Goal: Feedback & Contribution: Submit feedback/report problem

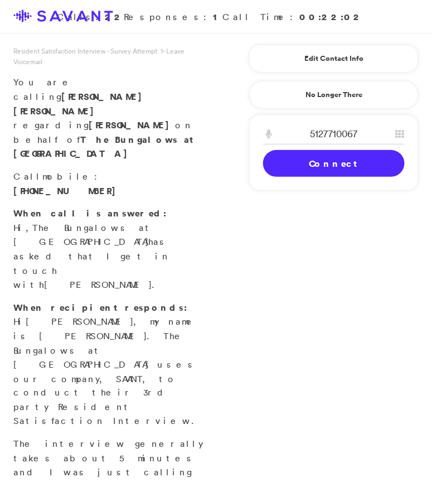
click at [308, 160] on link "Connect" at bounding box center [334, 163] width 142 height 27
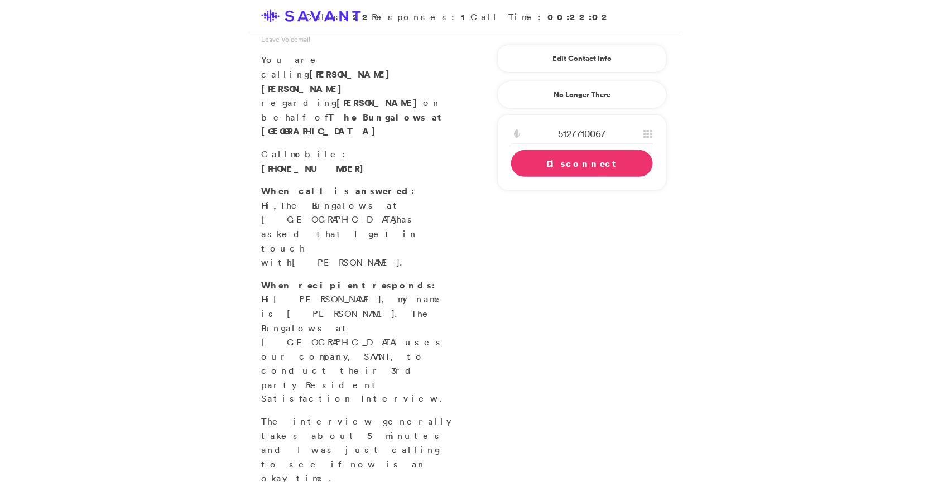
scroll to position [25, 0]
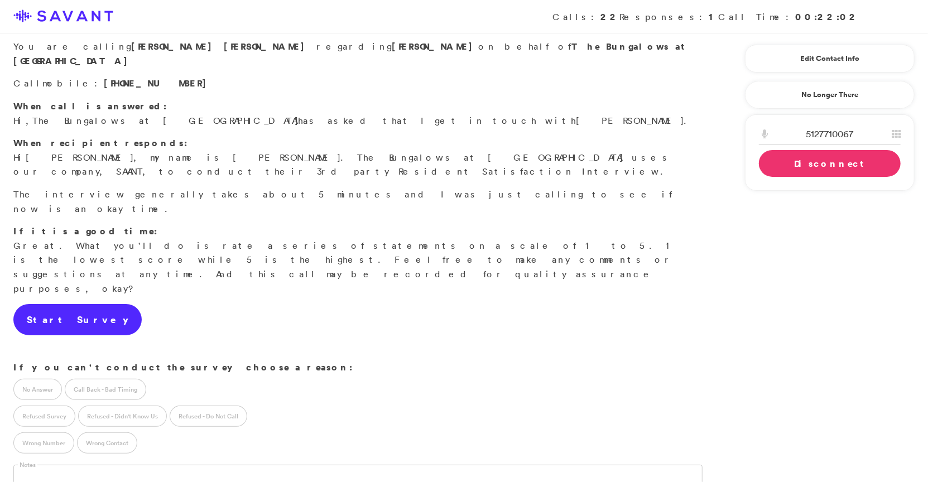
click at [75, 304] on link "Start Survey" at bounding box center [77, 319] width 128 height 31
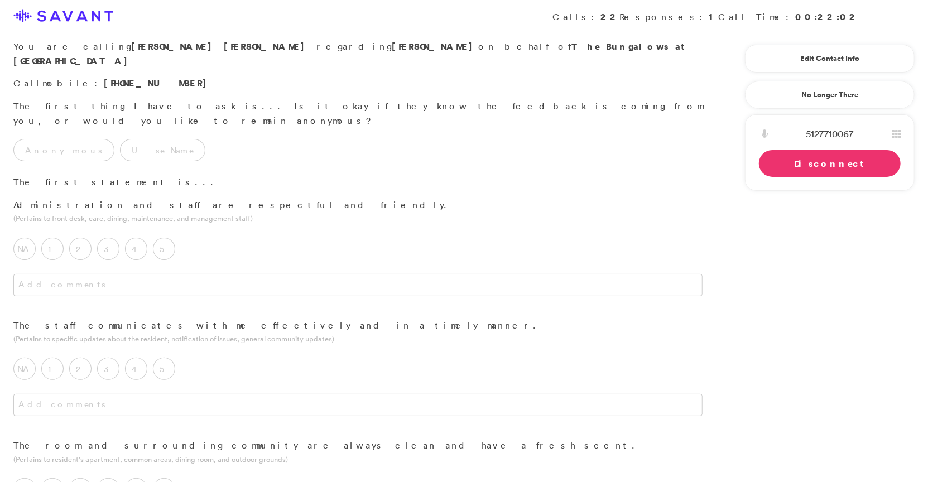
scroll to position [0, 0]
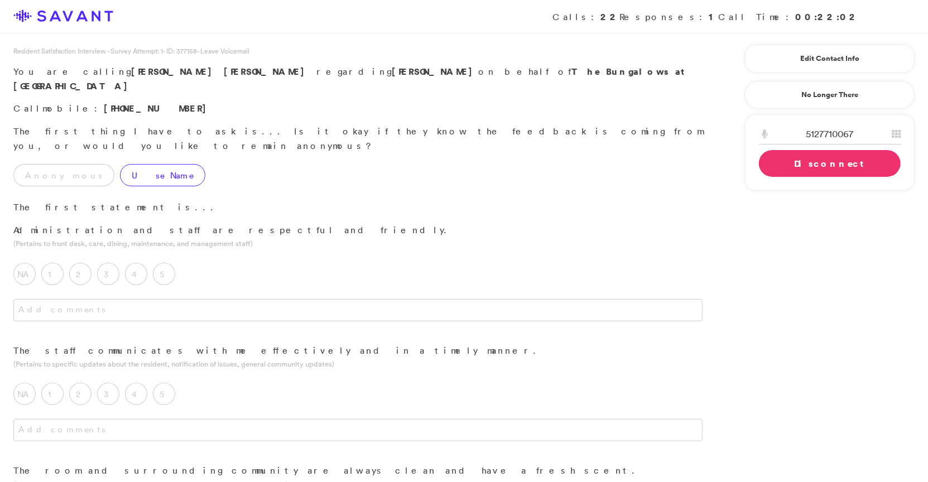
click at [131, 164] on label "Use Name" at bounding box center [162, 175] width 85 height 22
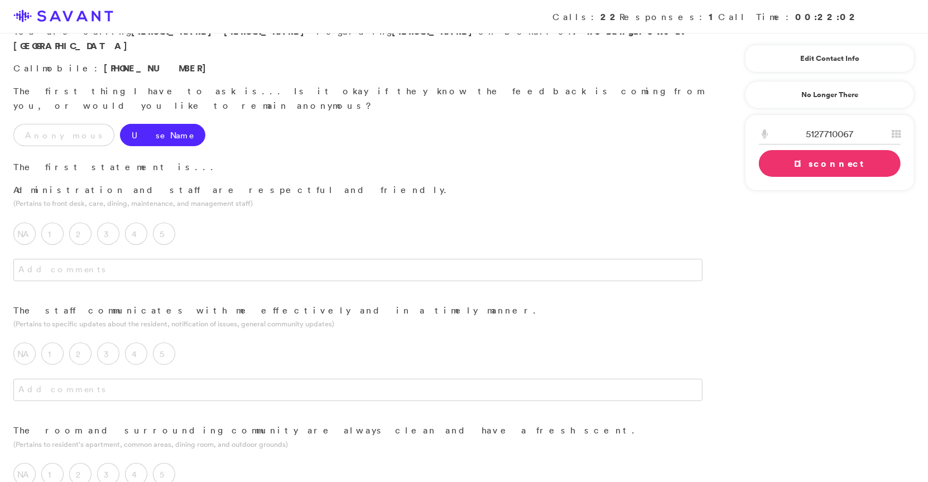
scroll to position [61, 0]
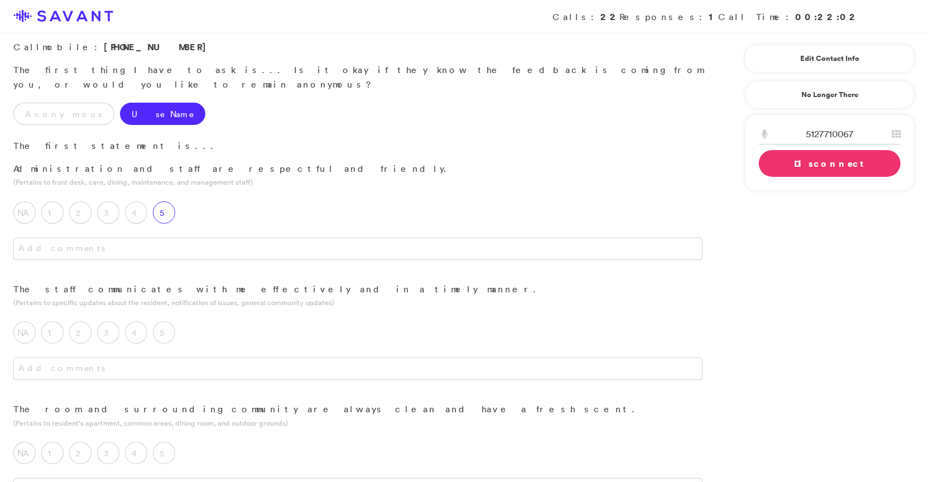
click at [162, 201] on label "5" at bounding box center [164, 212] width 22 height 22
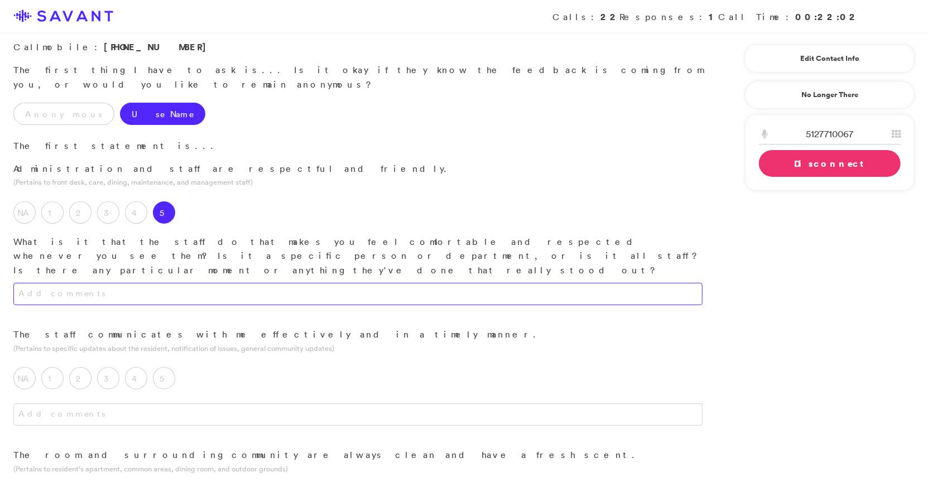
click at [211, 283] on textarea at bounding box center [357, 294] width 689 height 22
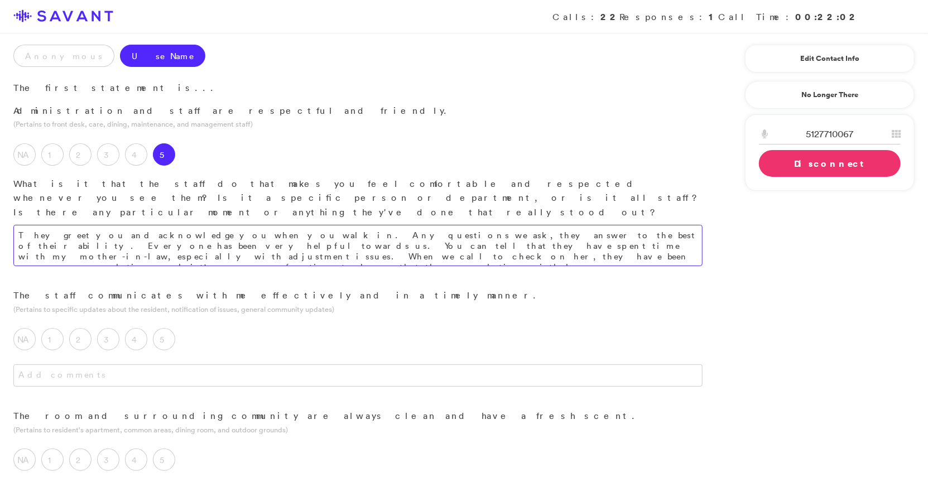
scroll to position [153, 0]
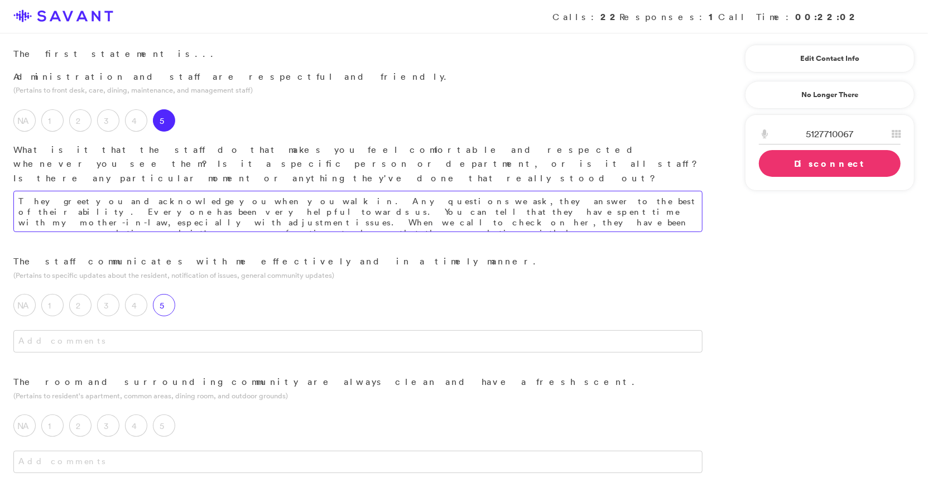
type textarea "They greet you and acknowledge you when you walk in. Any questions we ask, they…"
click at [165, 294] on div "5" at bounding box center [167, 308] width 28 height 28
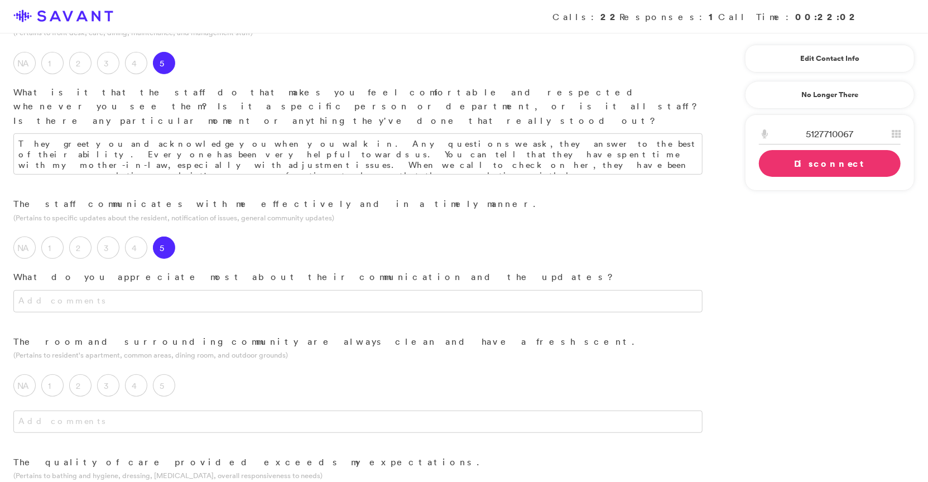
scroll to position [213, 0]
click at [202, 288] on textarea at bounding box center [357, 299] width 689 height 22
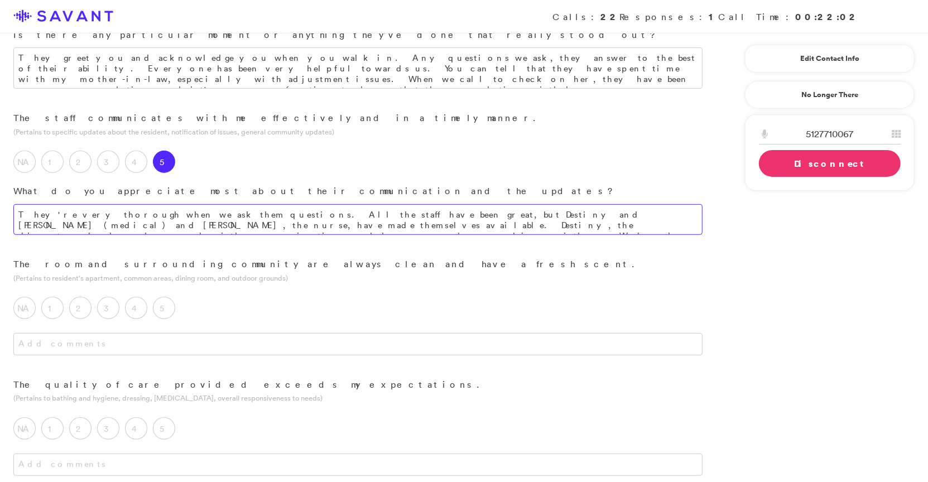
scroll to position [314, 0]
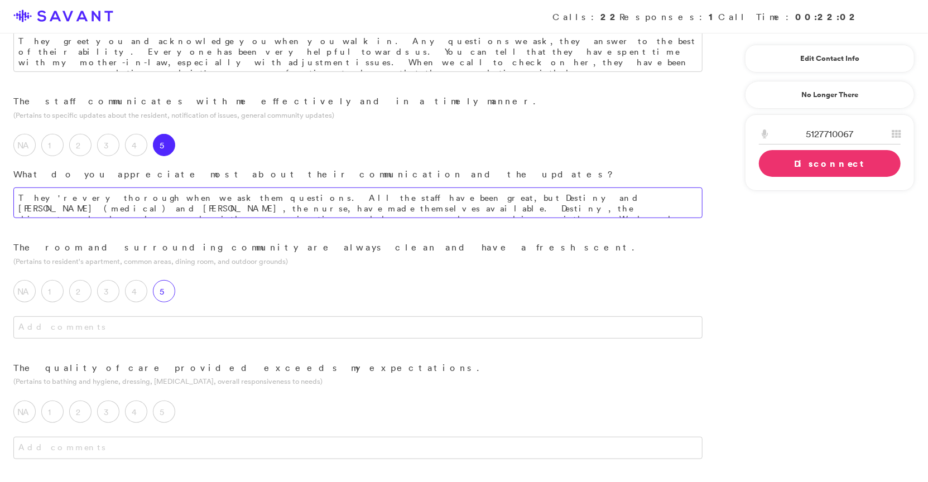
type textarea "They're very thorough when we ask them questions. All the staff have been great…"
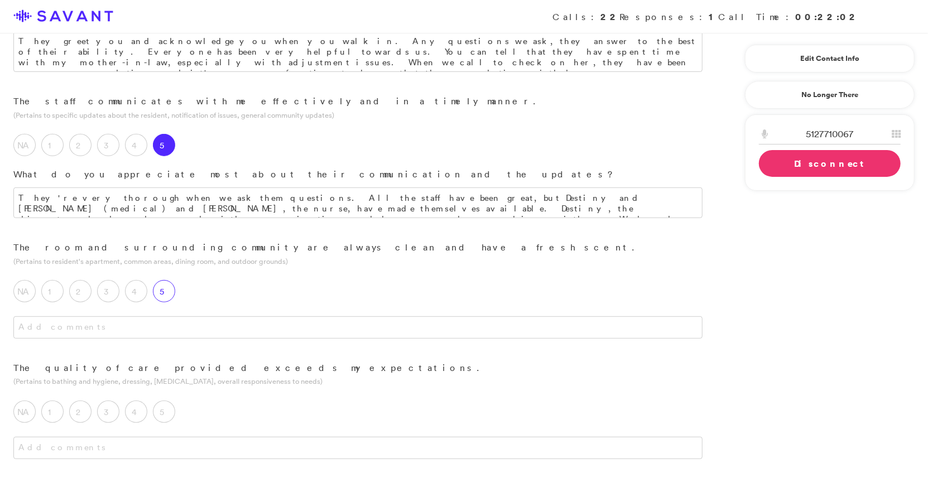
click at [170, 280] on label "5" at bounding box center [164, 291] width 22 height 22
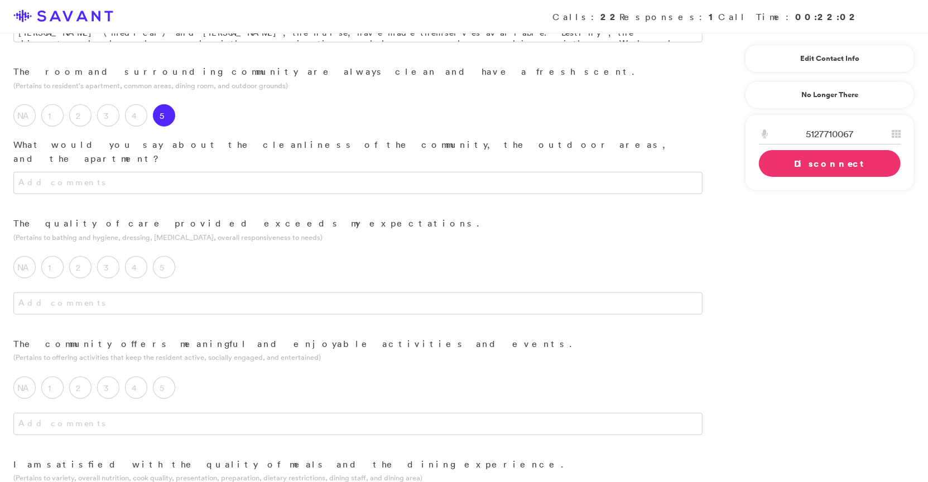
scroll to position [490, 0]
click at [155, 256] on label "5" at bounding box center [164, 267] width 22 height 22
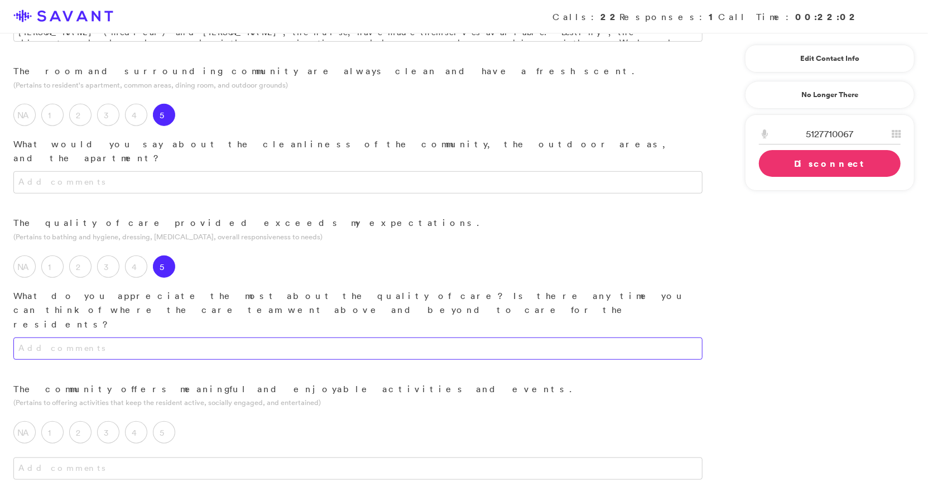
click at [218, 338] on textarea at bounding box center [357, 349] width 689 height 22
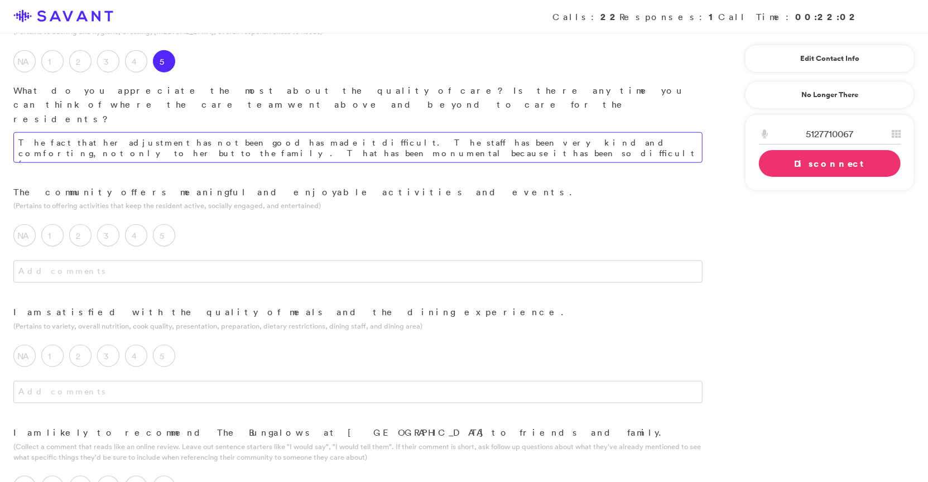
scroll to position [713, 0]
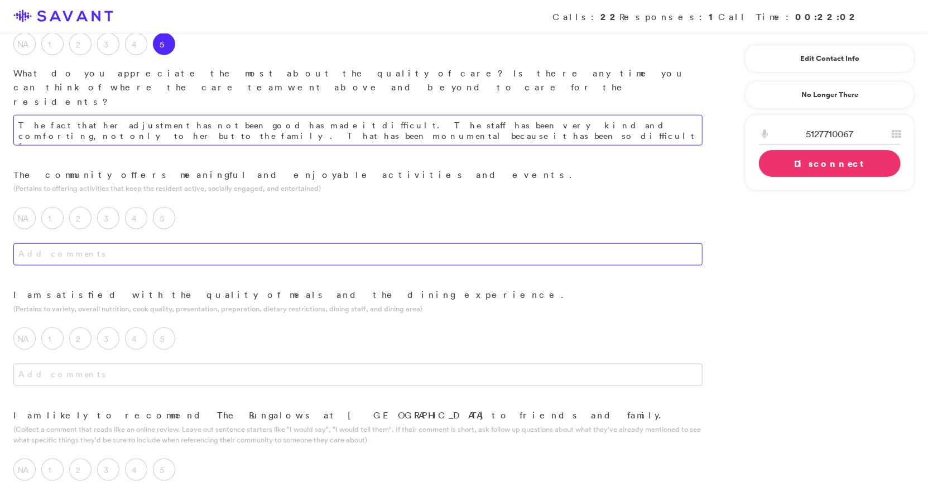
type textarea "The fact that her adjustment has not been good has made it difficult. The staff…"
click at [169, 243] on textarea at bounding box center [357, 254] width 689 height 22
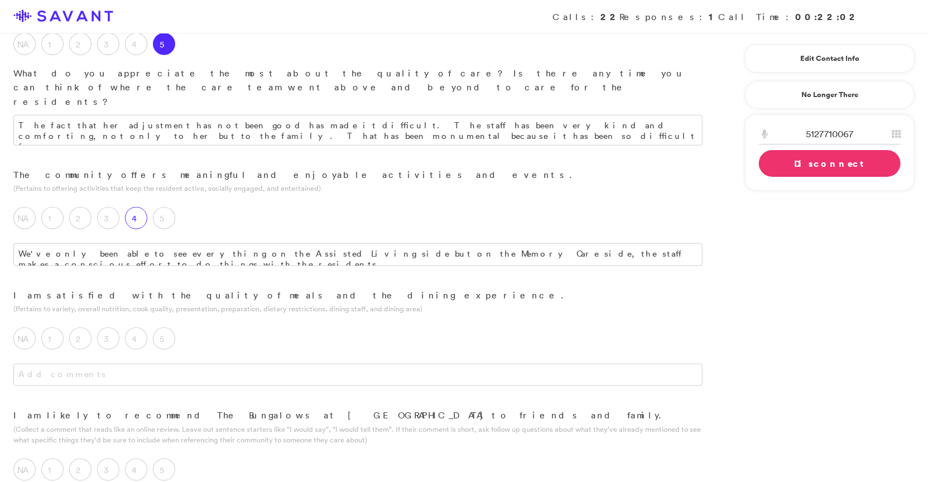
click at [133, 207] on label "4" at bounding box center [136, 218] width 22 height 22
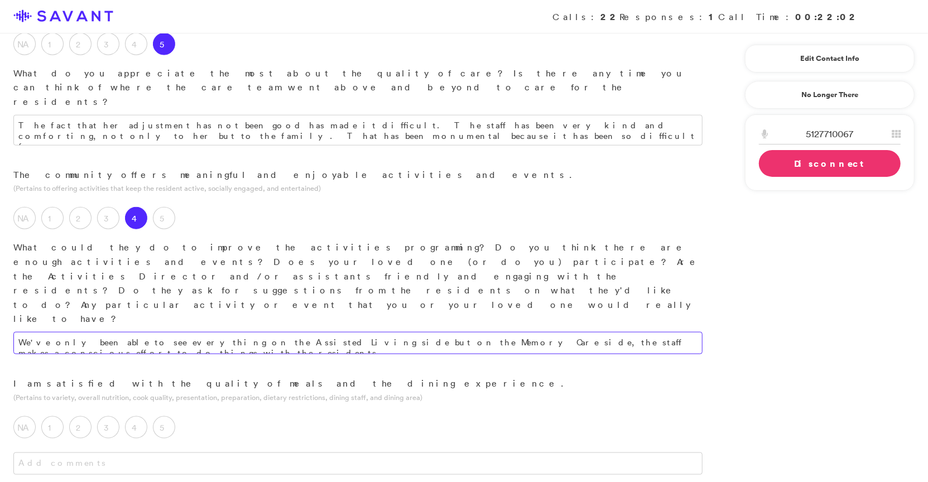
click at [432, 332] on textarea "We've only been able to see everything on the Assisted Living side but on the M…" at bounding box center [357, 343] width 689 height 22
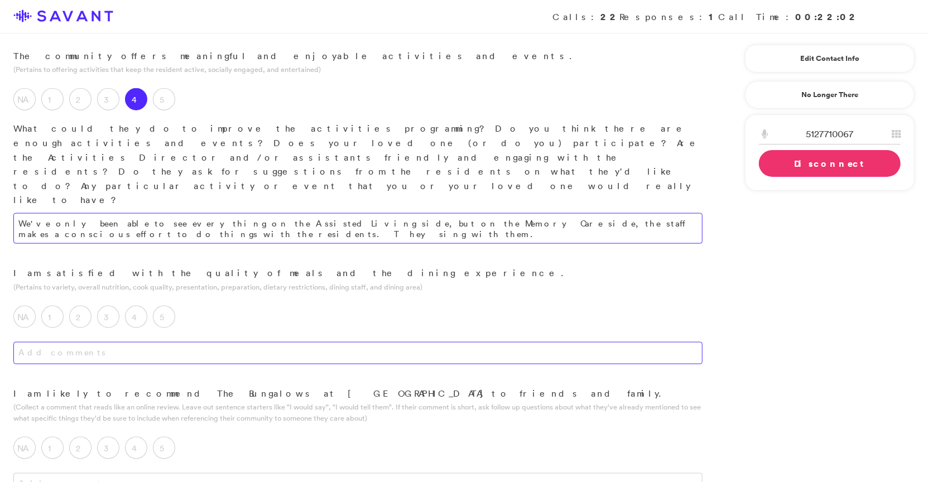
scroll to position [868, 0]
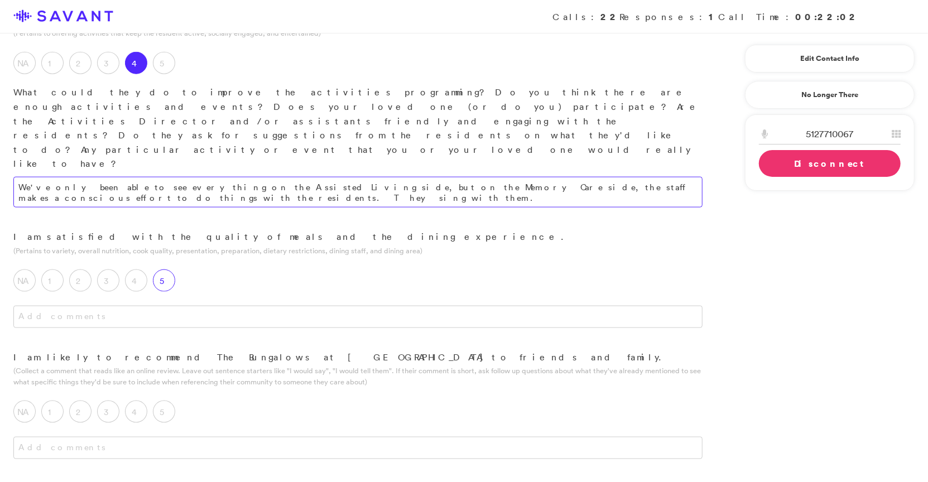
type textarea "We've only been able to see everything on the Assisted Living side, but on the …"
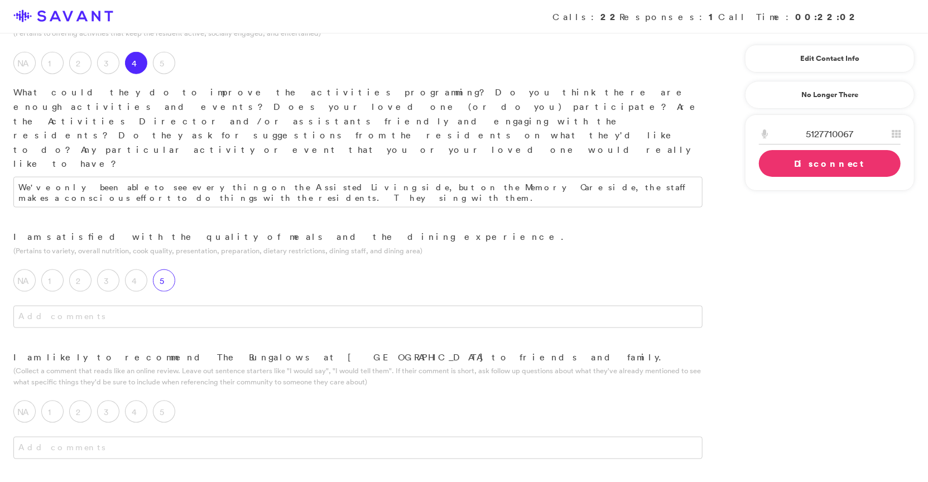
click at [166, 269] on label "5" at bounding box center [164, 280] width 22 height 22
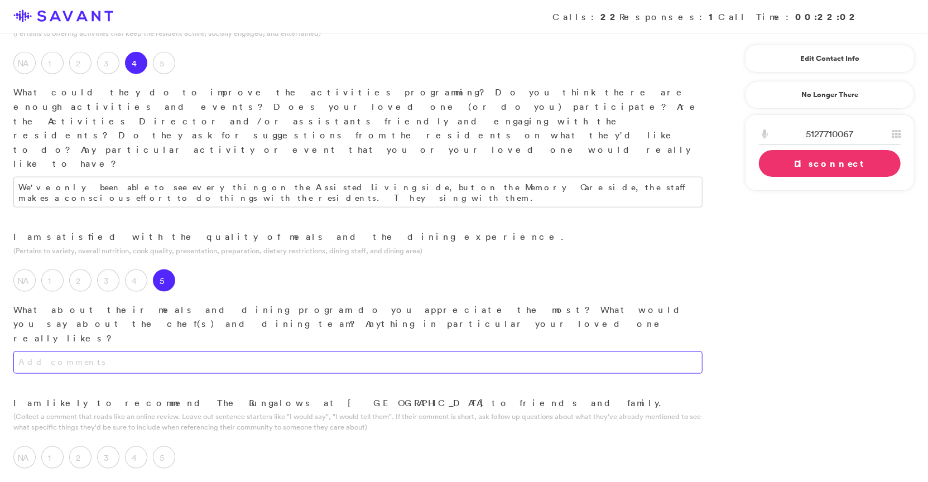
click at [190, 352] on textarea at bounding box center [357, 363] width 689 height 22
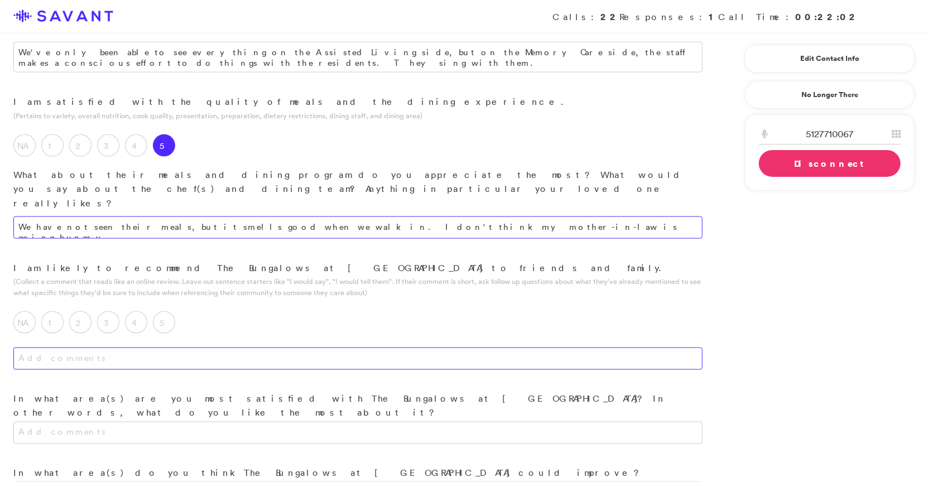
scroll to position [1073, 0]
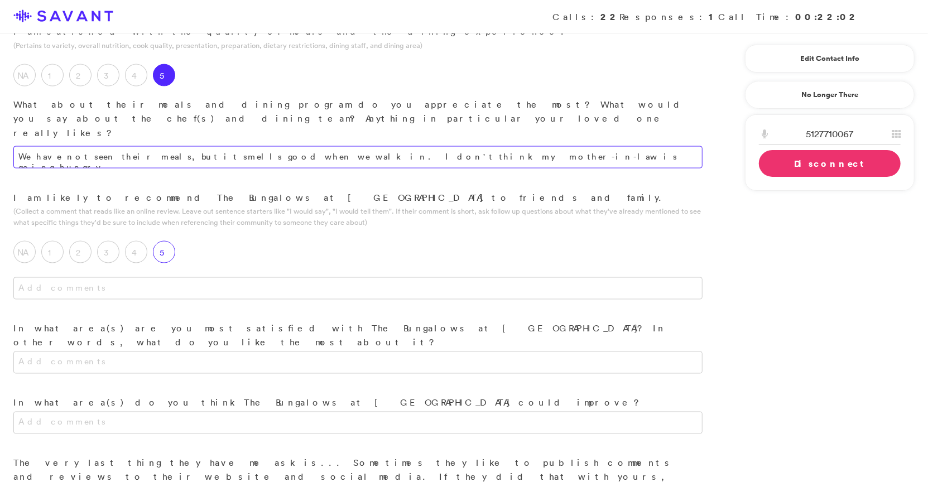
type textarea "We have not seen their meals, but it smells good when we walk in. I don't think…"
click at [168, 241] on label "5" at bounding box center [164, 252] width 22 height 22
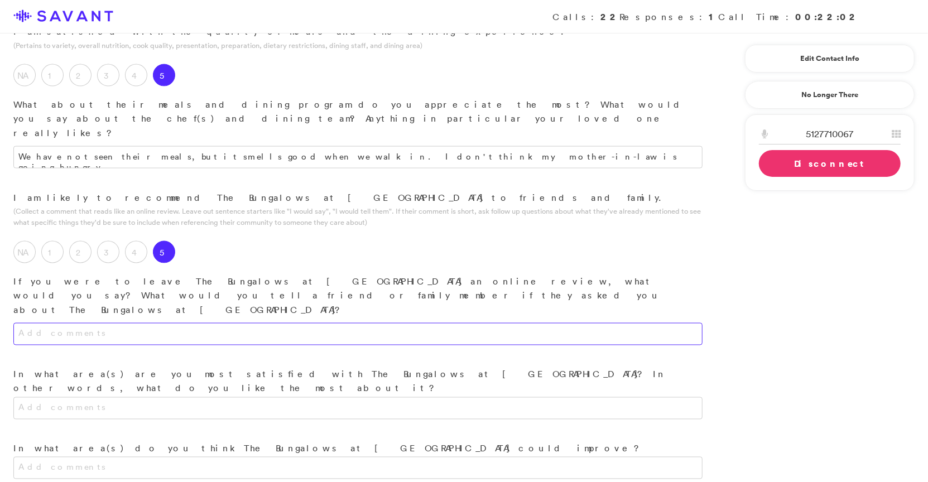
click at [168, 323] on textarea at bounding box center [357, 334] width 689 height 22
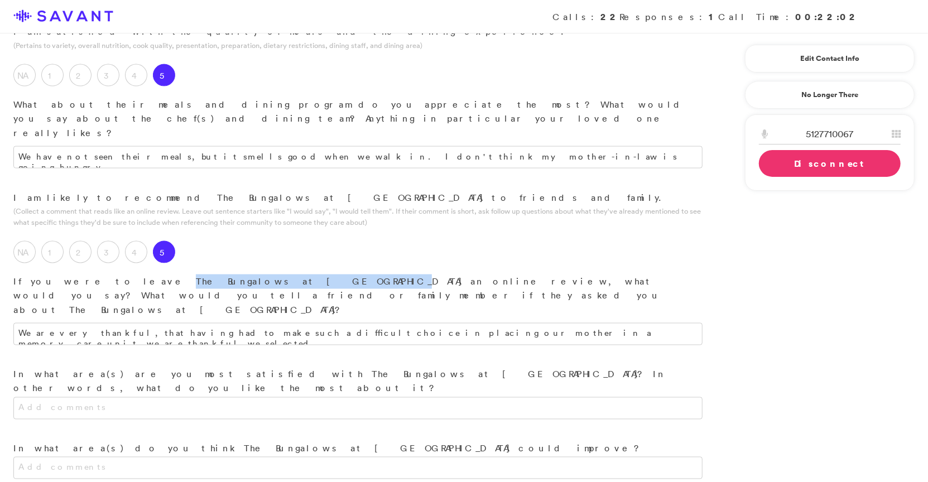
drag, startPoint x: 95, startPoint y: 137, endPoint x: 211, endPoint y: 133, distance: 115.6
click at [211, 275] on p "If you were to leave The Bungalows at [GEOGRAPHIC_DATA] an online review, what …" at bounding box center [357, 296] width 689 height 43
copy p "The Bungalows at [GEOGRAPHIC_DATA]"
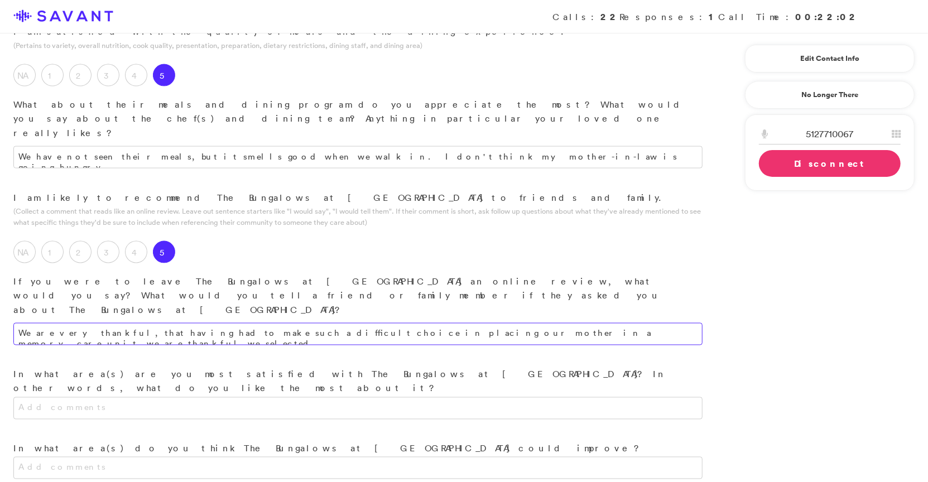
click at [432, 323] on textarea "We are very thankful, that having had to make such a difficult choice in placin…" at bounding box center [357, 334] width 689 height 22
paste textarea "The Bungalows at [GEOGRAPHIC_DATA]"
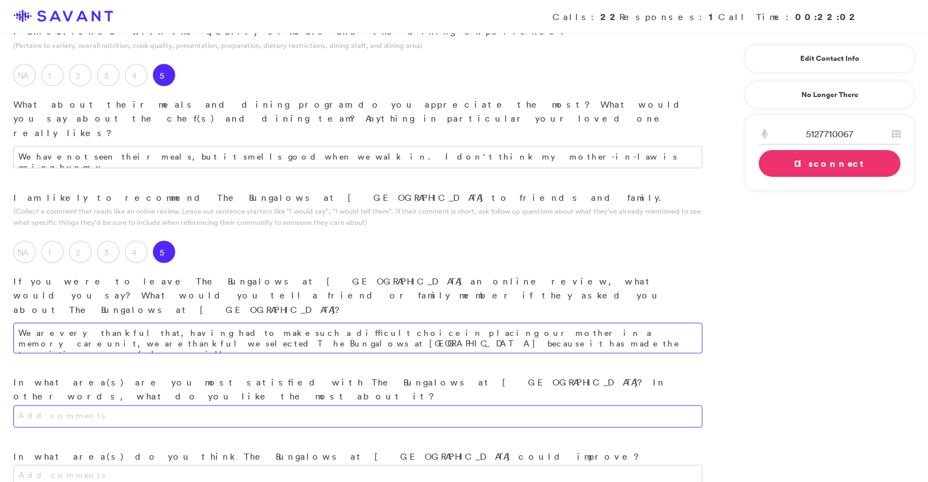
type textarea "We are very thankful that, having had to make such a difficult choice in placin…"
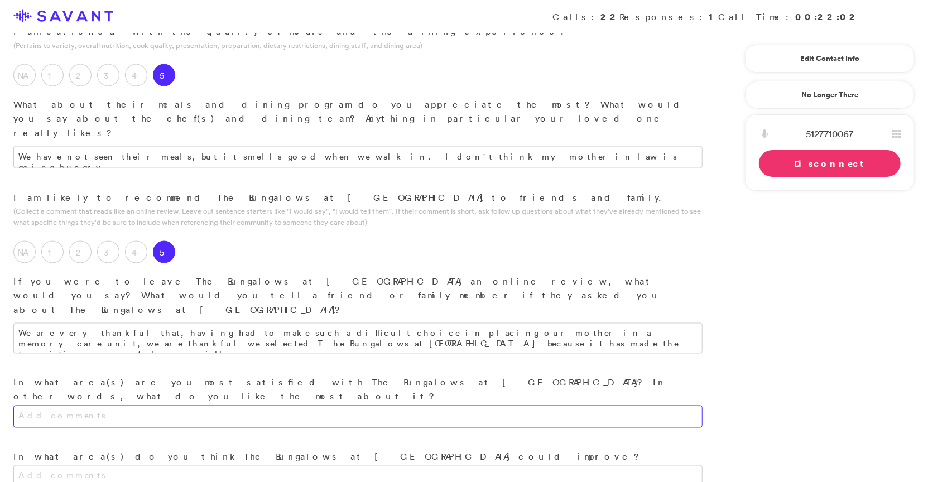
click at [210, 406] on textarea at bounding box center [357, 417] width 689 height 22
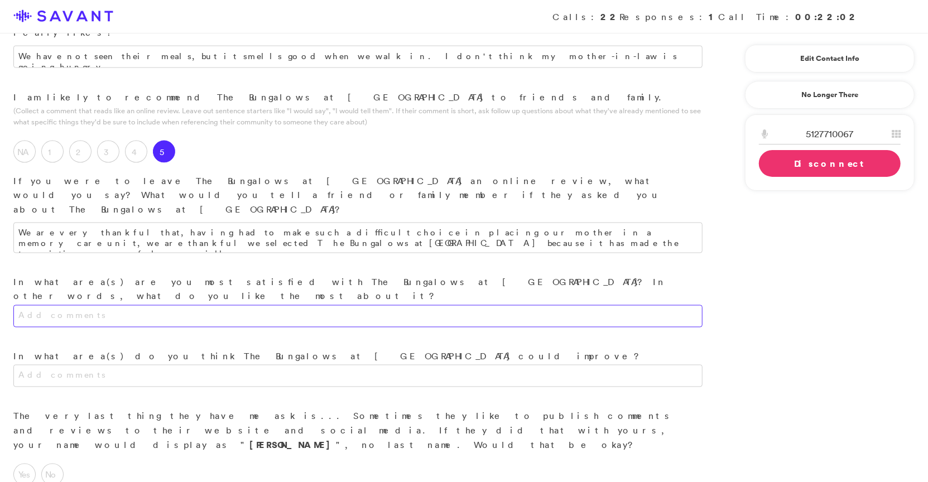
scroll to position [1174, 0]
type textarea "The empathy the staff gives to the family and to the residents."
click at [203, 364] on textarea at bounding box center [357, 375] width 689 height 22
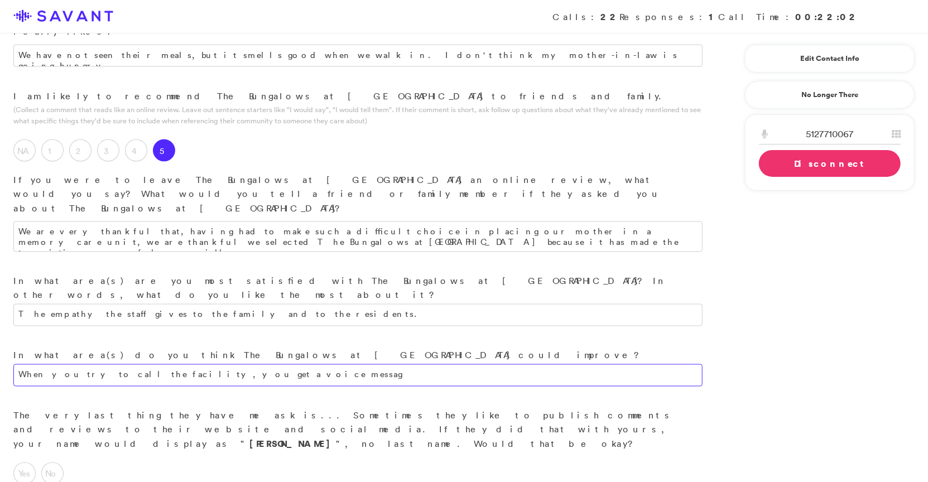
type textarea "When you try to call the facility, you get a voice message"
drag, startPoint x: 245, startPoint y: 206, endPoint x: 1, endPoint y: 189, distance: 245.0
click at [1, 349] on div "In what area(s) do you think The Bungalows at [GEOGRAPHIC_DATA] could improve? …" at bounding box center [358, 379] width 716 height 60
click at [432, 56] on link "Edit Contact Info" at bounding box center [830, 59] width 142 height 18
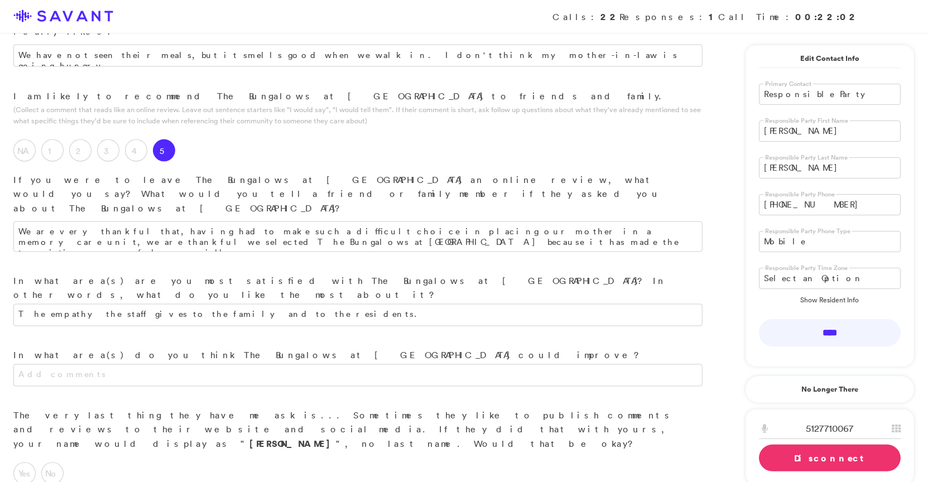
drag, startPoint x: 793, startPoint y: 127, endPoint x: 719, endPoint y: 121, distance: 74.5
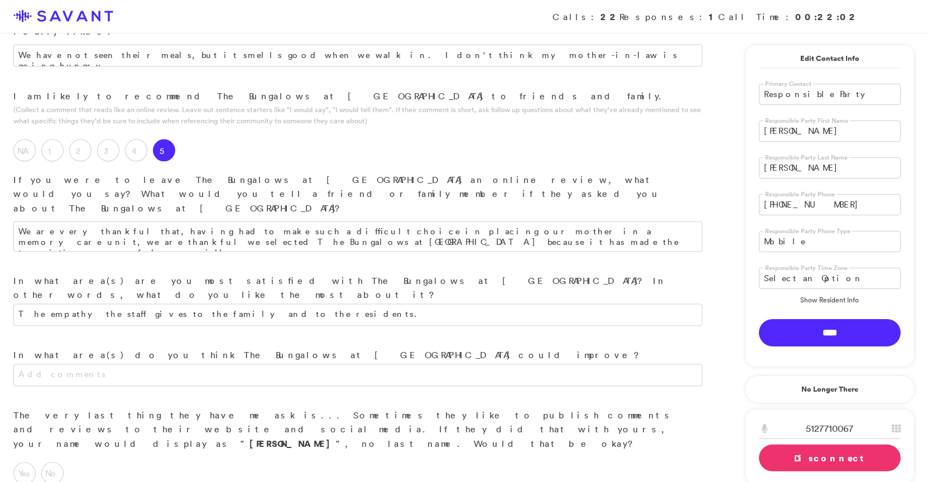
type input "[PERSON_NAME]"
click at [432, 320] on input "****" at bounding box center [830, 332] width 142 height 27
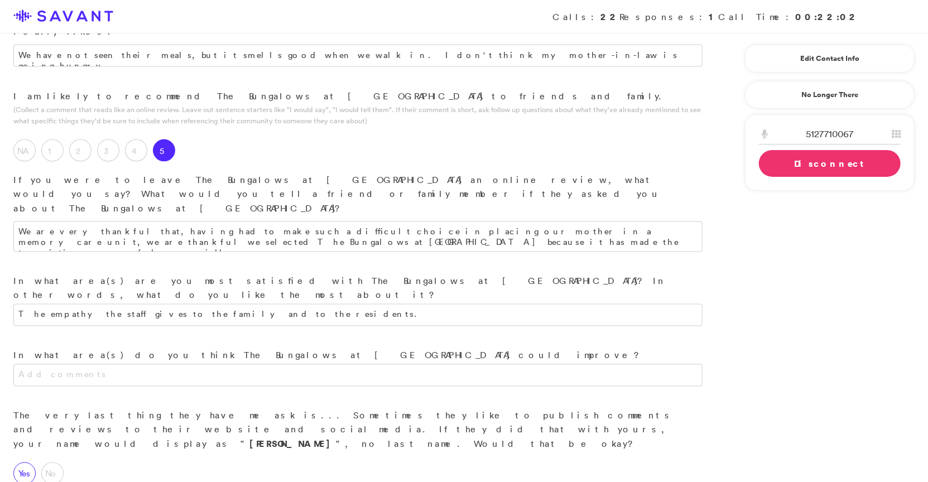
click at [24, 463] on label "Yes" at bounding box center [24, 474] width 22 height 22
click at [432, 55] on link "Edit Contact Info" at bounding box center [830, 59] width 142 height 18
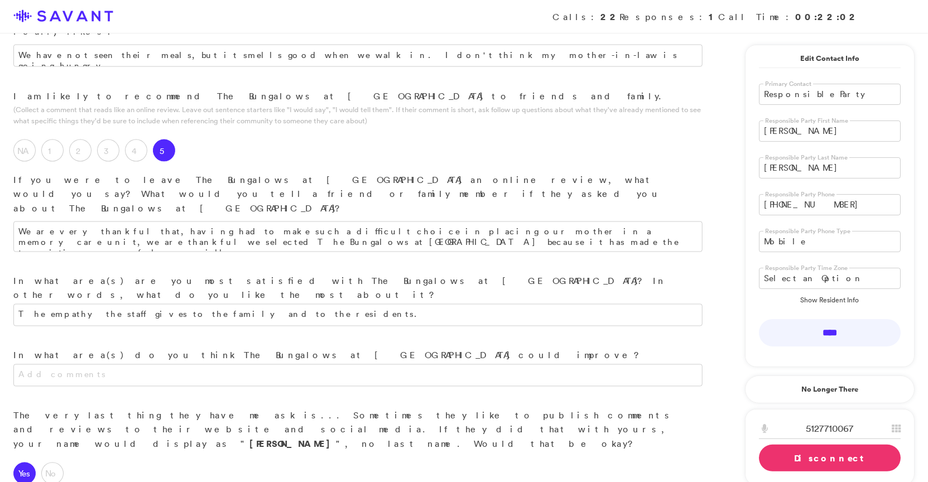
click at [432, 445] on link "Disconnect" at bounding box center [830, 458] width 142 height 27
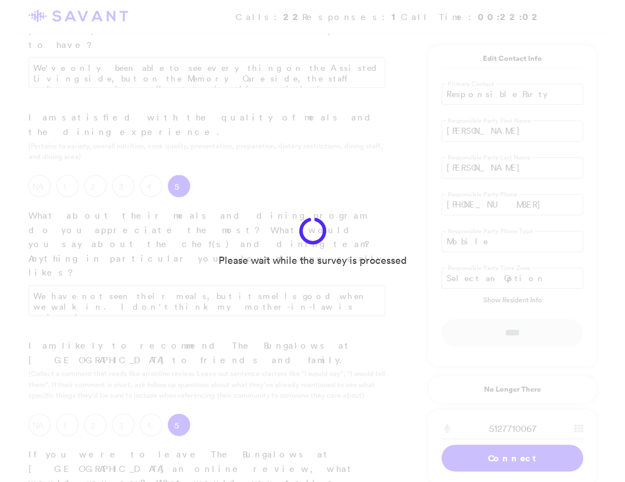
scroll to position [1282, 0]
